Goal: Check status: Check status

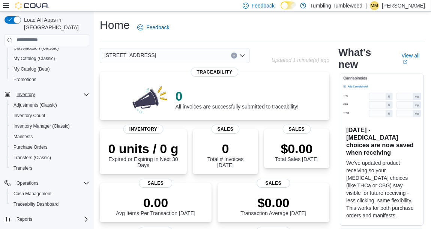
scroll to position [82, 0]
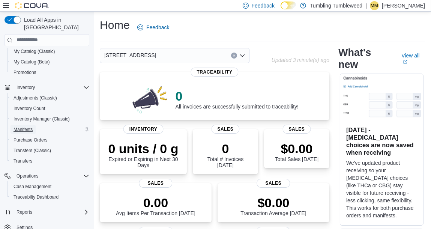
click at [26, 126] on span "Manifests" at bounding box center [22, 129] width 19 height 6
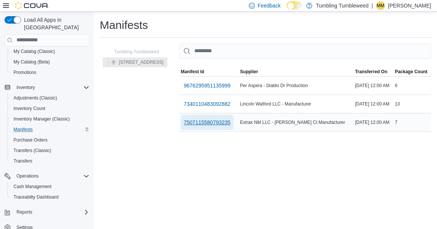
click at [217, 122] on span "7507115580793235" at bounding box center [207, 121] width 47 height 7
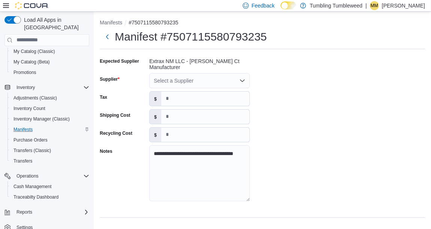
scroll to position [2, 0]
click at [241, 79] on icon "Open list of options" at bounding box center [242, 80] width 4 height 2
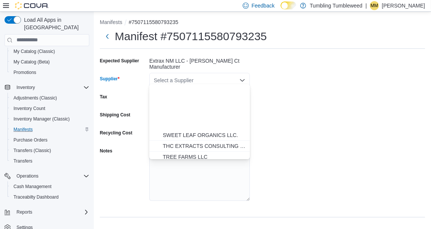
scroll to position [446, 0]
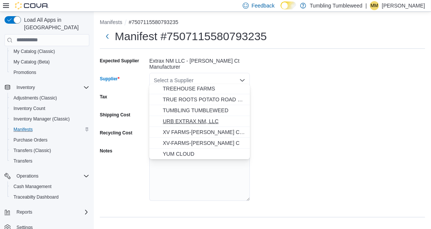
click at [205, 121] on span "URB EXTRAX NM, LLC" at bounding box center [204, 120] width 82 height 7
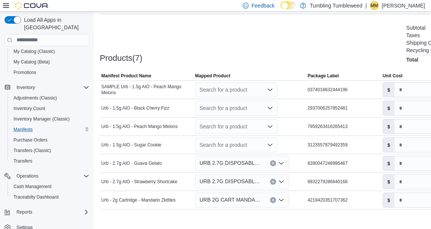
scroll to position [212, 0]
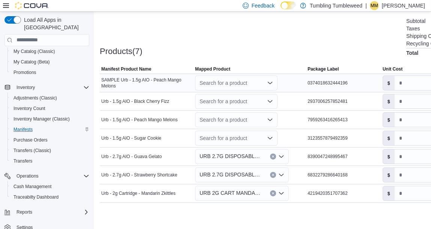
click at [273, 81] on icon "Open list of options" at bounding box center [270, 83] width 6 height 6
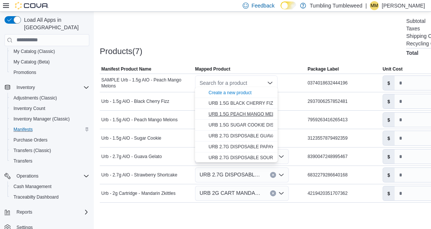
click at [264, 113] on span "URB 1.5G PEACH MANGO MELONS DISPOSABLE" at bounding box center [260, 113] width 105 height 5
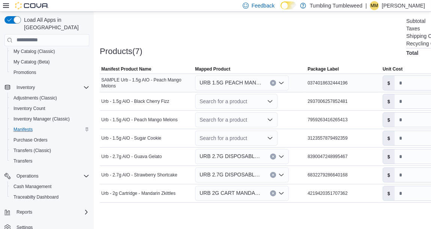
click at [274, 81] on icon "Clear input" at bounding box center [272, 82] width 3 height 3
click at [240, 46] on div "Products(7) Subtotal $492.00 Taxes $0.00 Shipping Cost $0.00 Recycling Cost $0.…" at bounding box center [309, 35] width 419 height 39
